Goal: Navigation & Orientation: Understand site structure

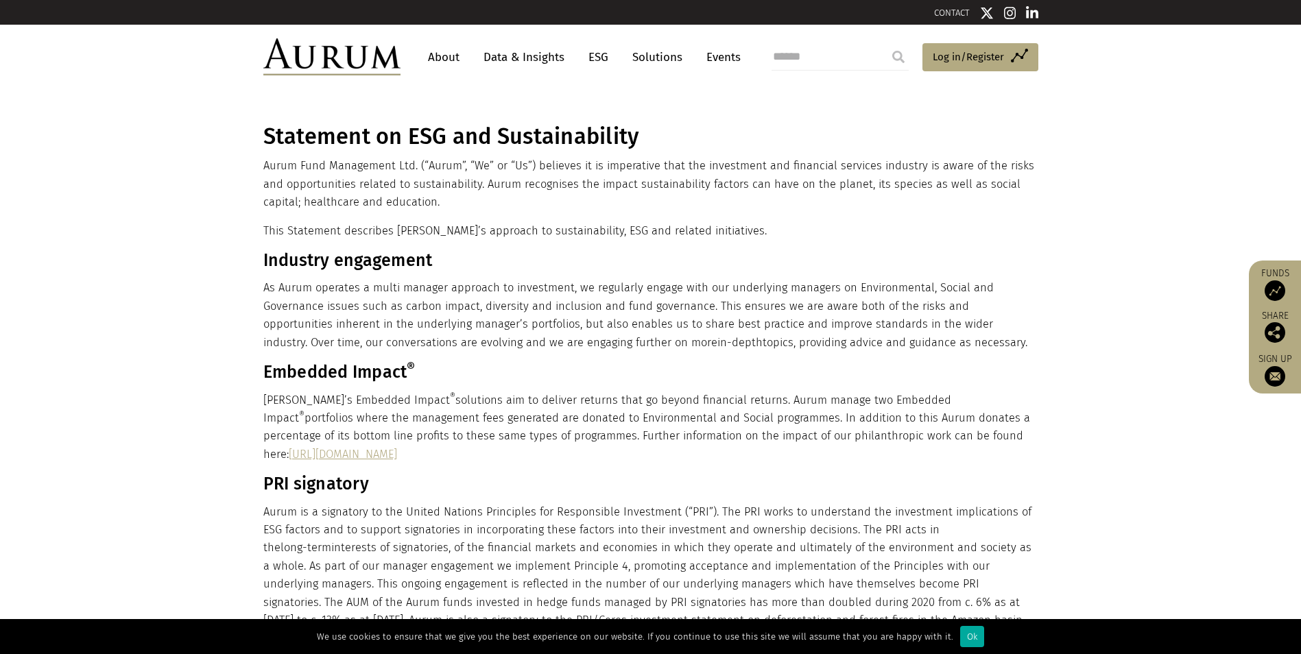
click at [445, 62] on link "About" at bounding box center [443, 57] width 45 height 25
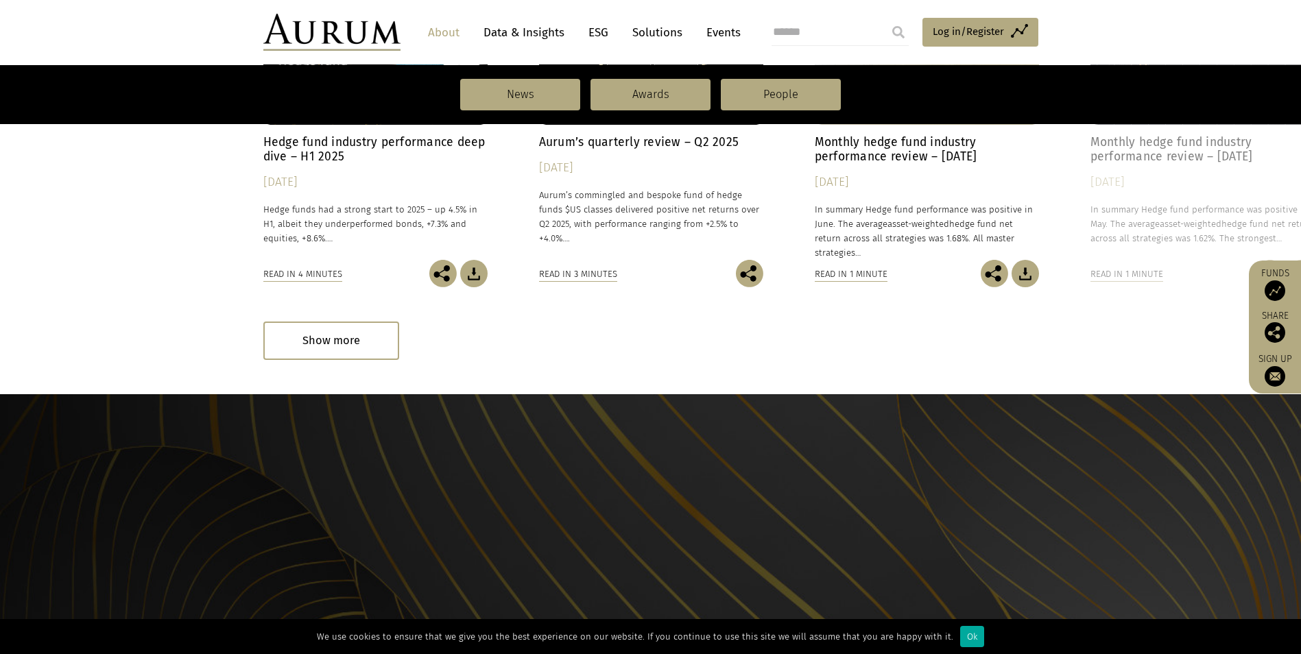
scroll to position [1393, 0]
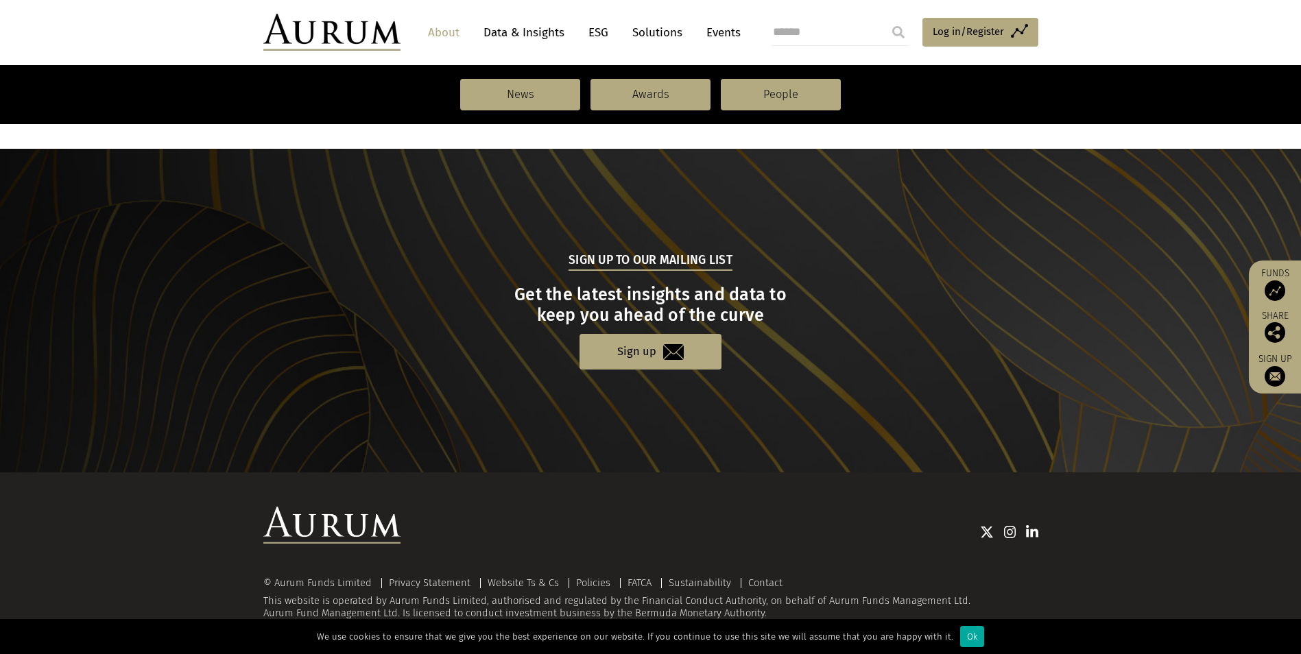
click at [558, 30] on link "Data & Insights" at bounding box center [524, 32] width 95 height 25
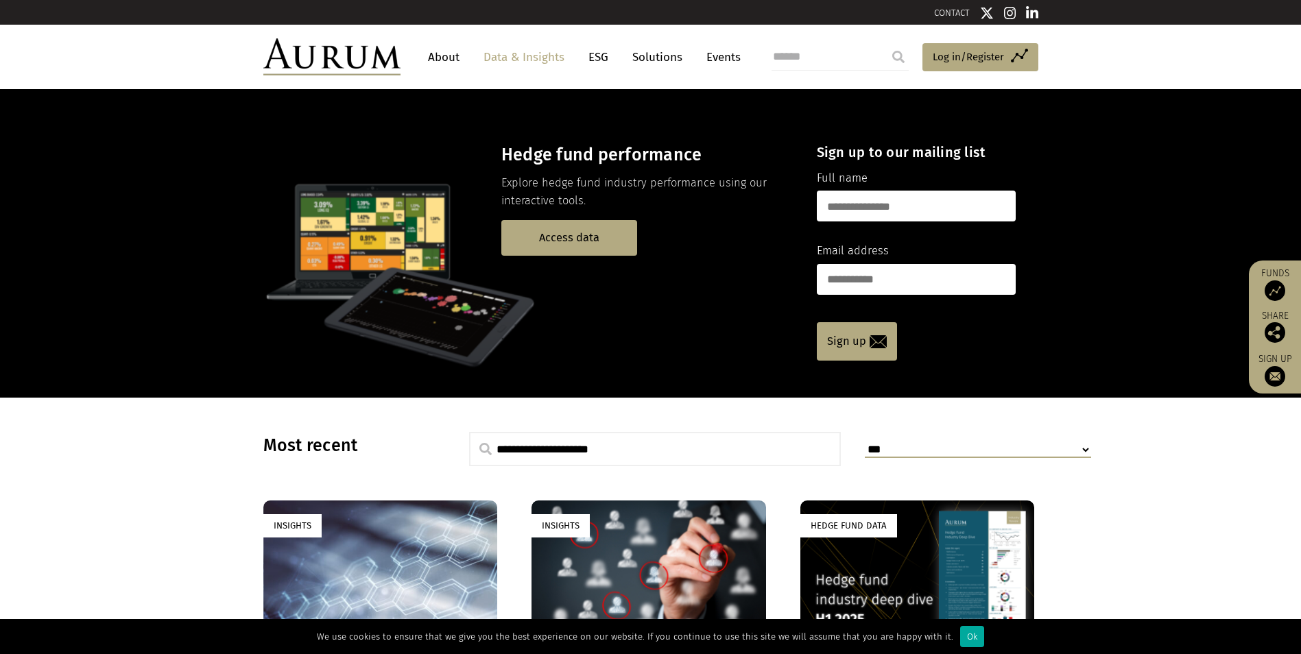
click at [591, 62] on link "ESG" at bounding box center [599, 57] width 34 height 25
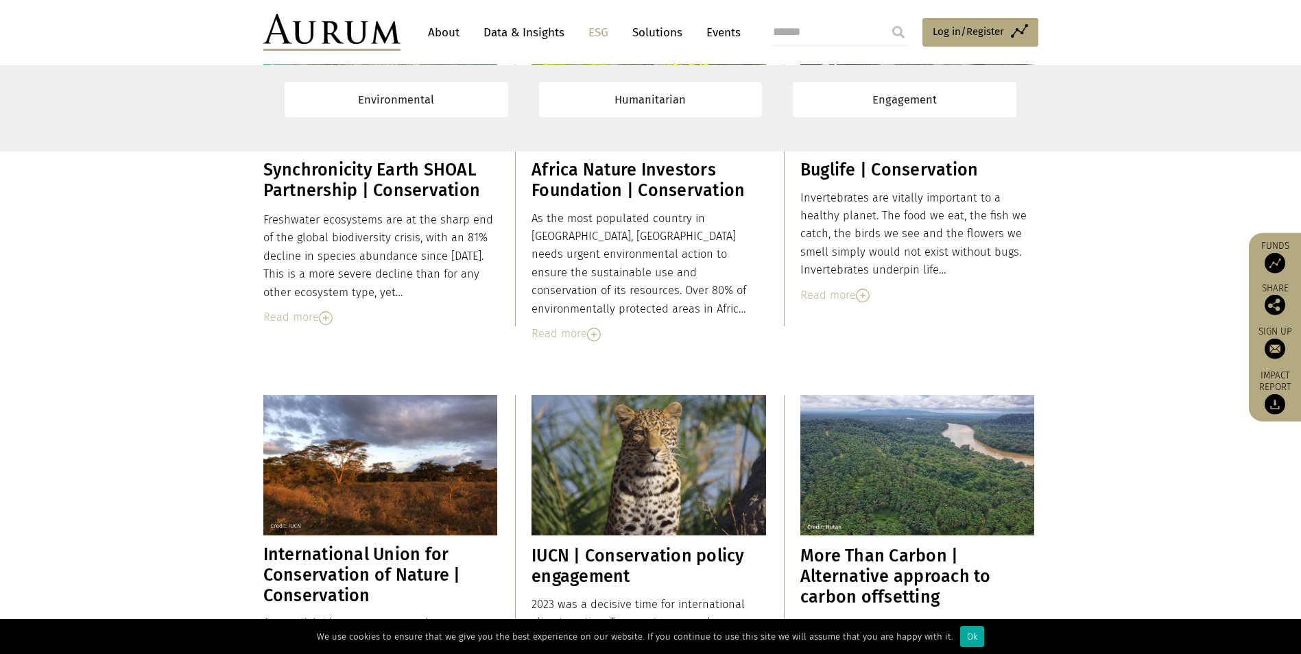
scroll to position [2470, 0]
